Goal: Information Seeking & Learning: Learn about a topic

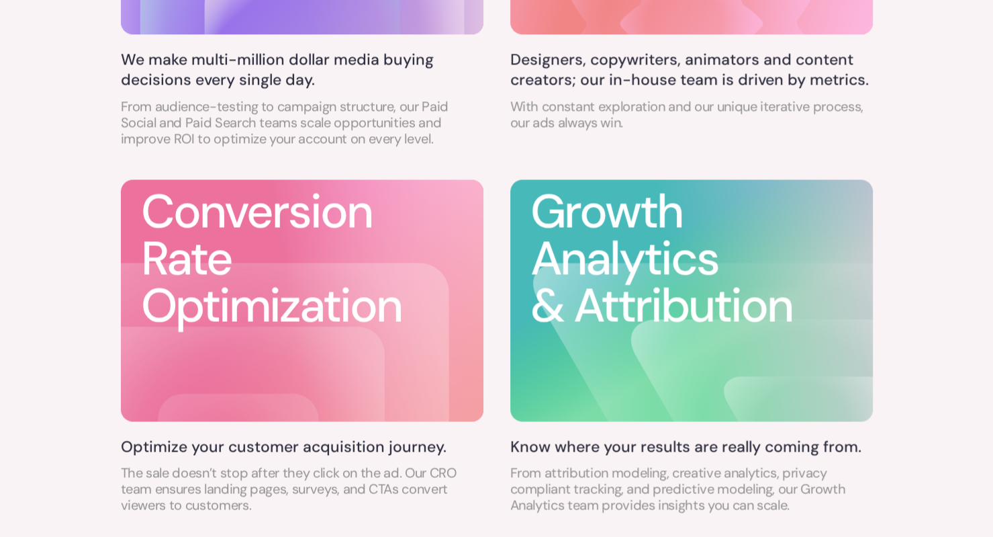
scroll to position [1013, 0]
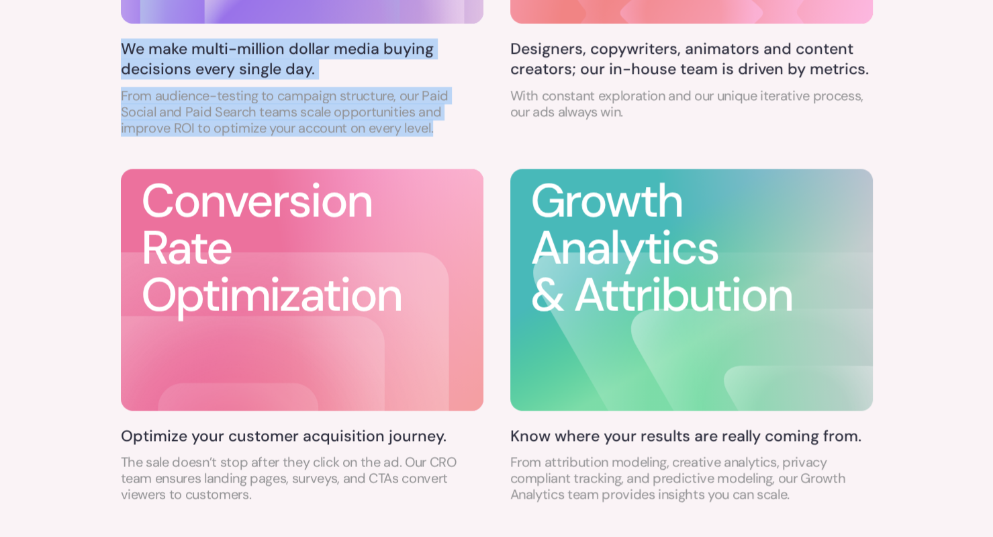
drag, startPoint x: 483, startPoint y: 140, endPoint x: 111, endPoint y: 45, distance: 383.4
click at [111, 45] on div "End-to-end performance solutions Forged in the crucible of VC-funded startups, …" at bounding box center [496, 47] width 993 height 1049
drag, startPoint x: 111, startPoint y: 45, endPoint x: 471, endPoint y: 150, distance: 374.9
click at [471, 150] on div "End-to-end performance solutions Forged in the crucible of VC-funded startups, …" at bounding box center [496, 47] width 993 height 1049
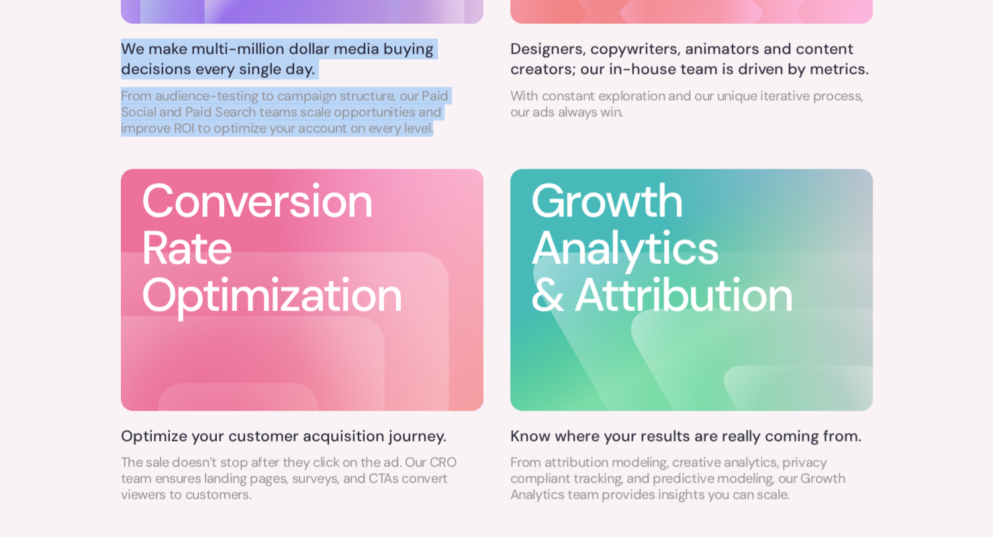
click at [471, 150] on div "Growth Marketing We make multi-million dollar media buying decisions every sing…" at bounding box center [497, 146] width 752 height 733
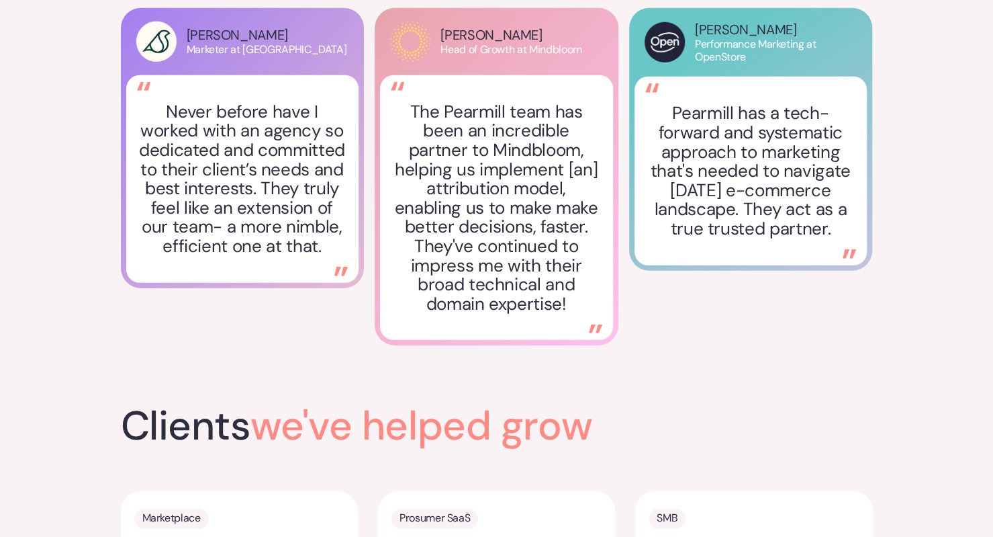
scroll to position [2263, 0]
drag, startPoint x: 441, startPoint y: 47, endPoint x: 543, endPoint y: 56, distance: 102.5
click at [543, 56] on div "[PERSON_NAME] Head of Growth at [GEOGRAPHIC_DATA]" at bounding box center [496, 41] width 233 height 40
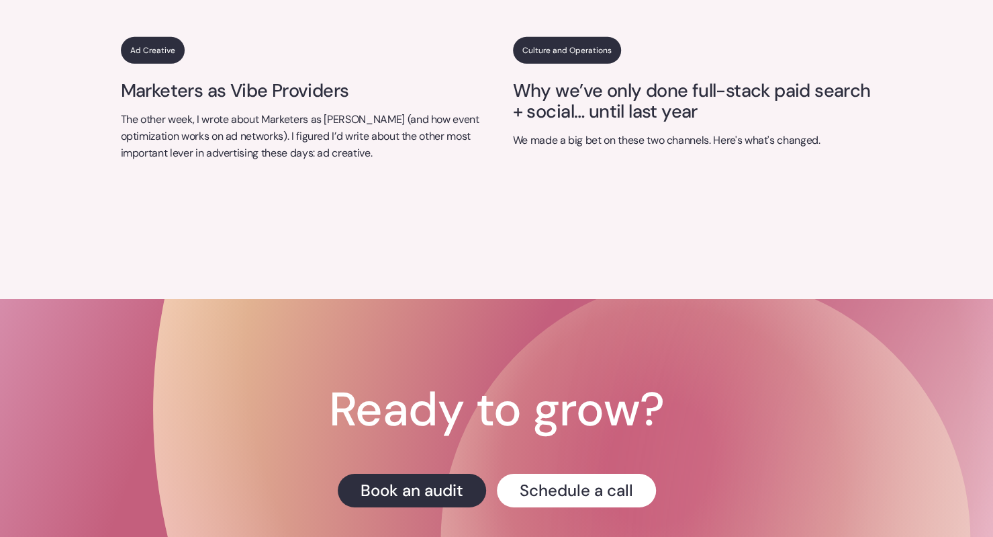
scroll to position [5611, 0]
